Goal: Navigation & Orientation: Find specific page/section

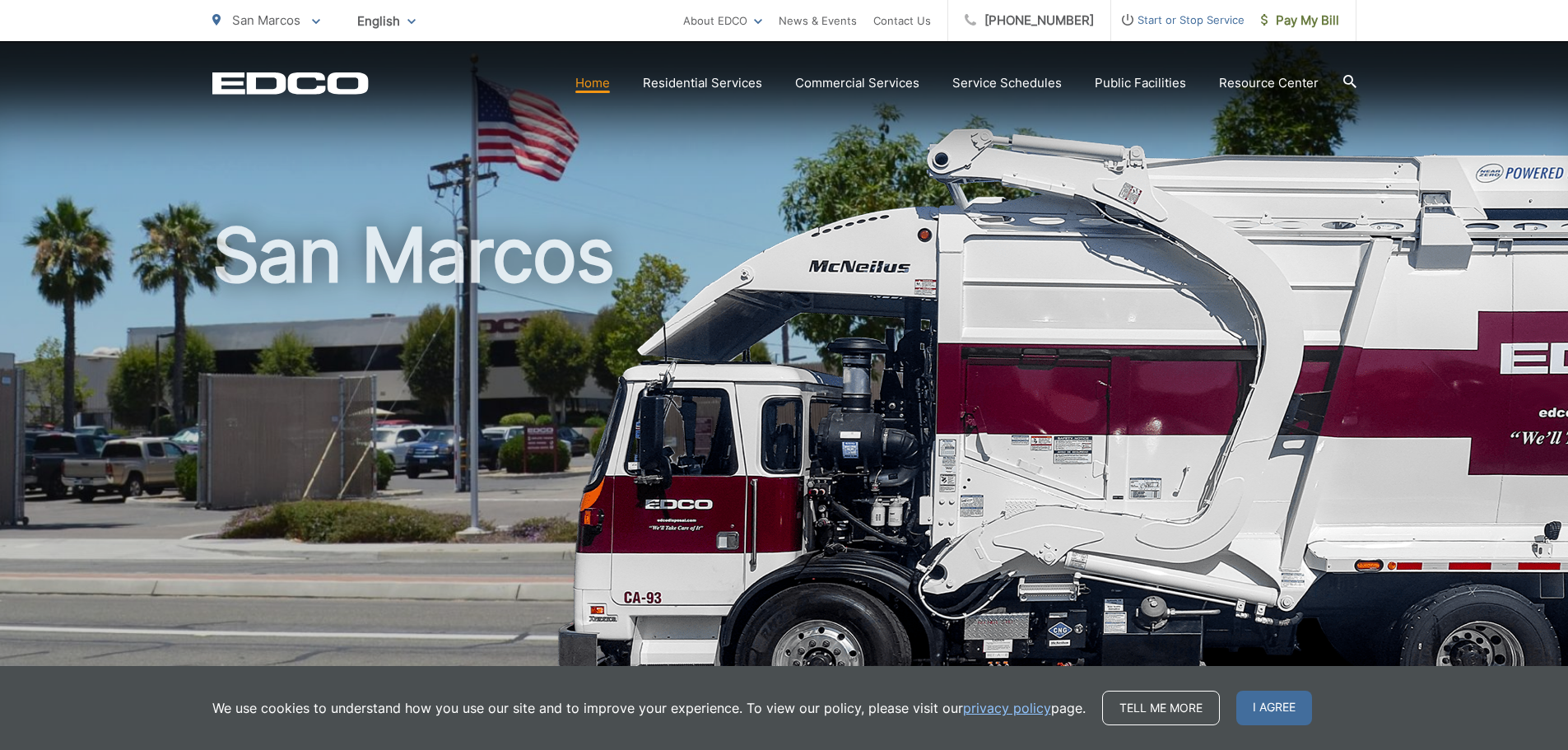
click at [304, 32] on div "San Marcos To change your zip code, enter it below and press change. Change Tak…" at bounding box center [266, 20] width 108 height 41
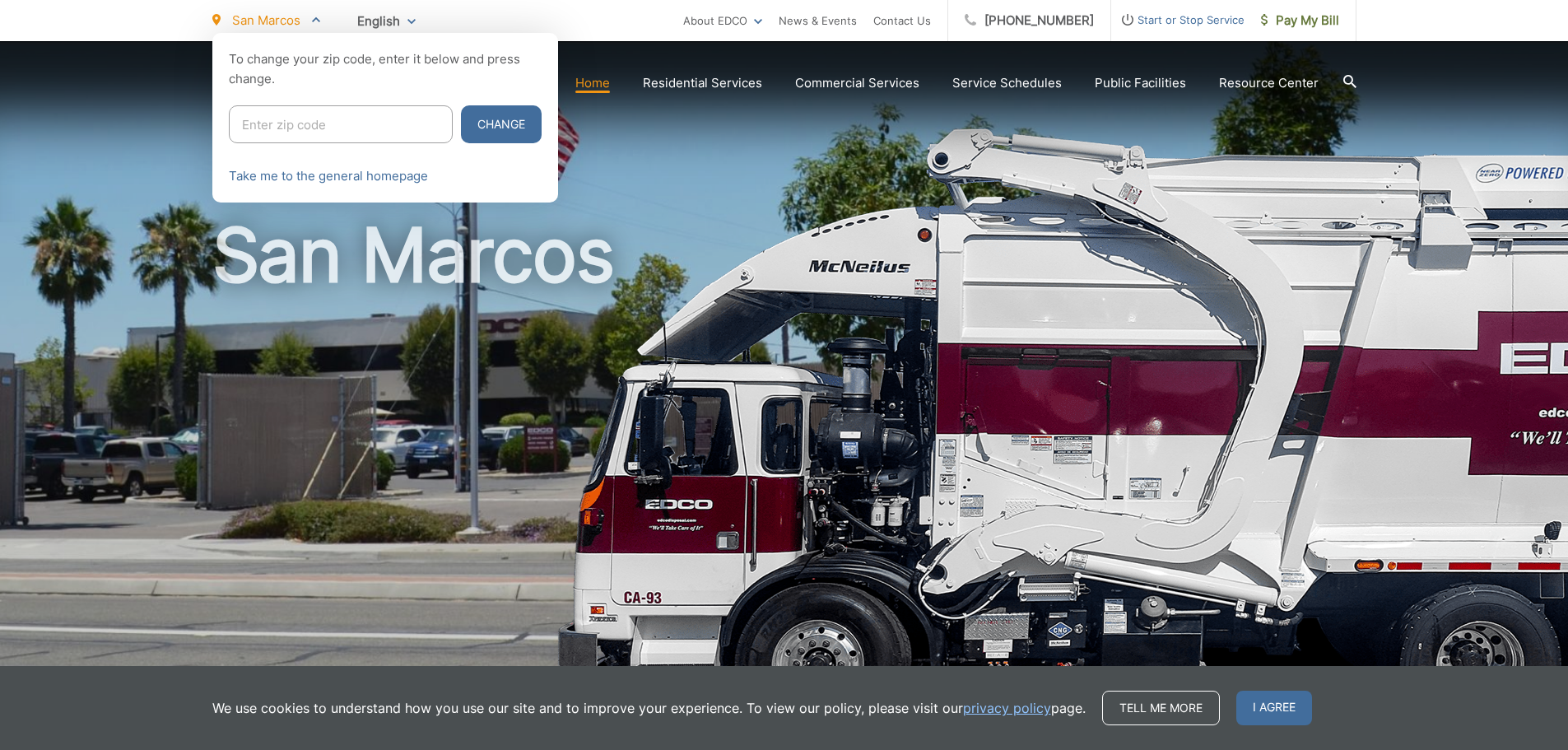
click at [317, 118] on input "Enter zip code" at bounding box center [341, 124] width 224 height 38
type input "92083"
click at [464, 127] on button "Change" at bounding box center [502, 124] width 81 height 38
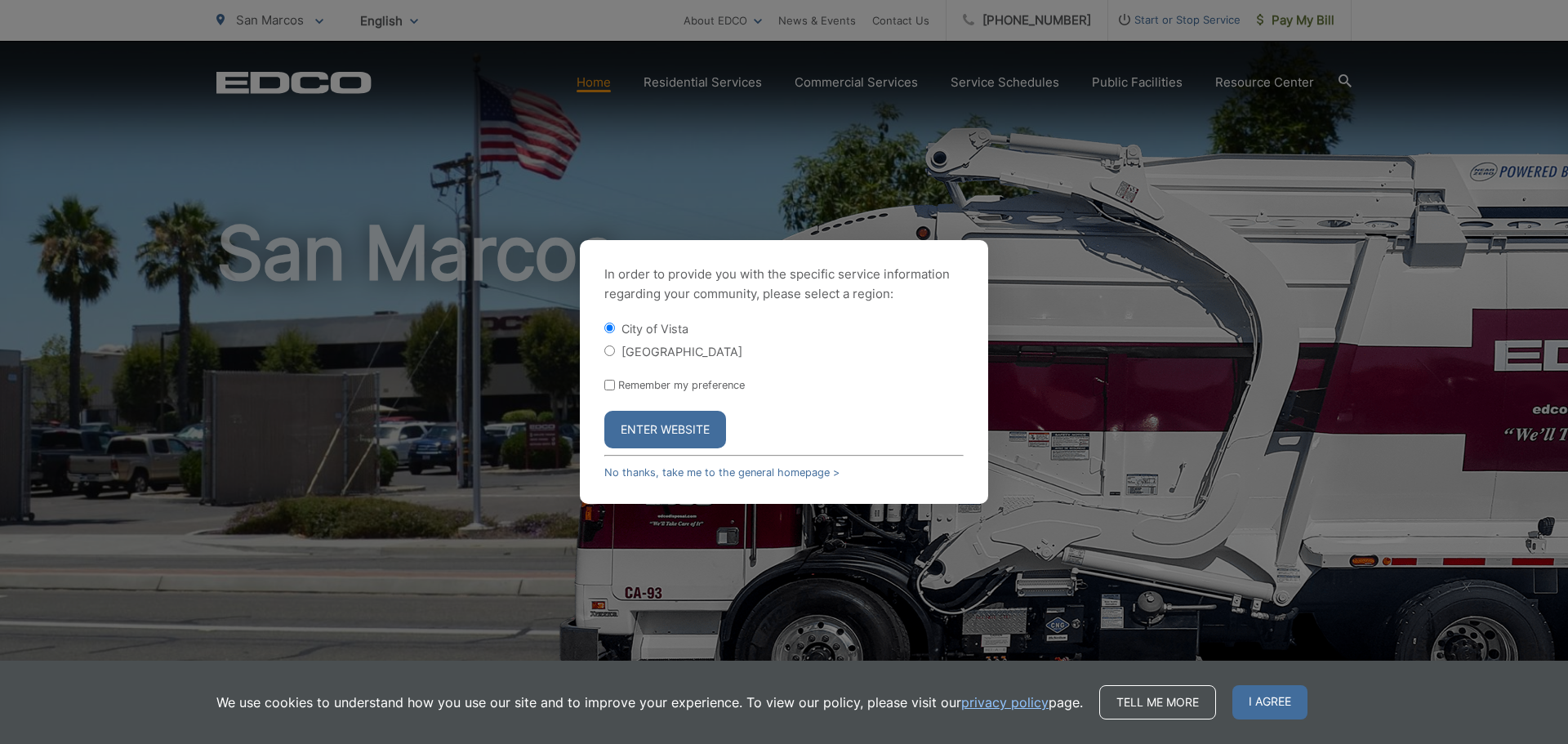
click at [615, 402] on form "City of Vista Vista County Remember my preference Enter Website" at bounding box center [784, 384] width 359 height 129
click at [609, 389] on input "Remember my preference" at bounding box center [609, 385] width 11 height 11
checkbox input "true"
click at [630, 417] on button "Enter Website" at bounding box center [665, 429] width 122 height 38
